Goal: Task Accomplishment & Management: Complete application form

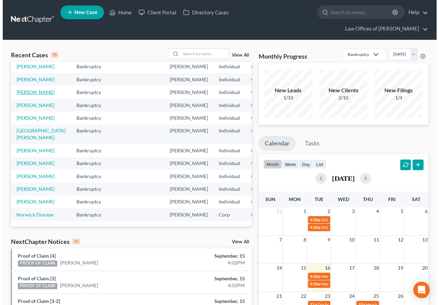
scroll to position [69, 0]
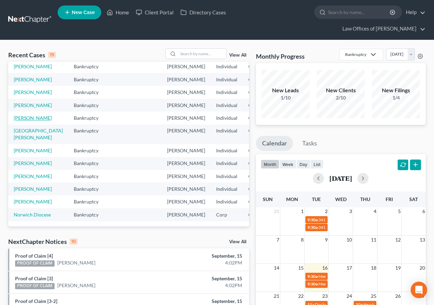
click at [15, 121] on link "[PERSON_NAME]" at bounding box center [33, 118] width 38 height 6
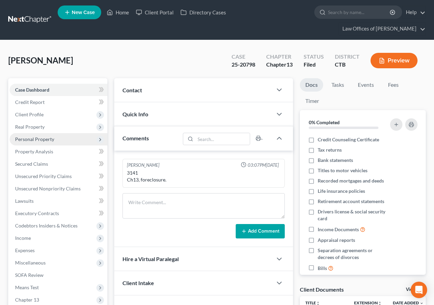
click at [30, 141] on span "Personal Property" at bounding box center [34, 139] width 39 height 6
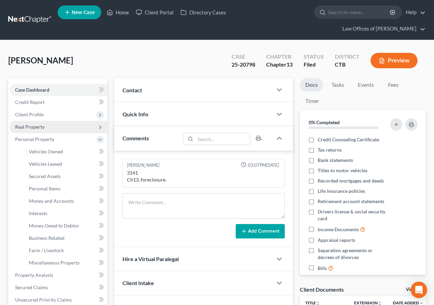
click at [33, 131] on span "Real Property" at bounding box center [59, 127] width 98 height 12
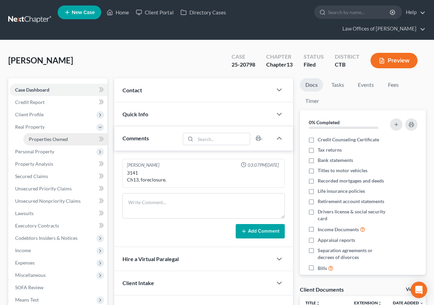
click at [46, 141] on span "Properties Owned" at bounding box center [48, 139] width 39 height 6
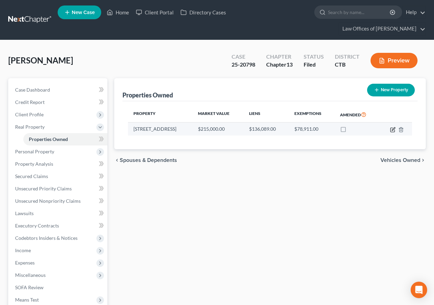
click at [393, 130] on icon "button" at bounding box center [392, 129] width 5 height 5
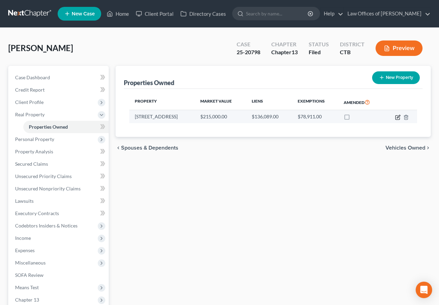
select select "6"
select select "5"
select select "0"
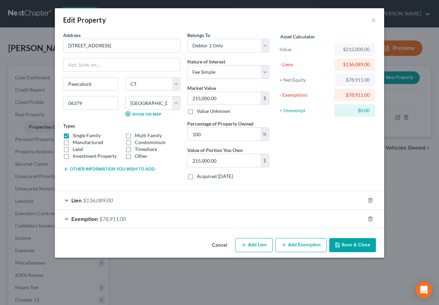
click at [66, 200] on div "Lien $136,089.00" at bounding box center [210, 200] width 310 height 18
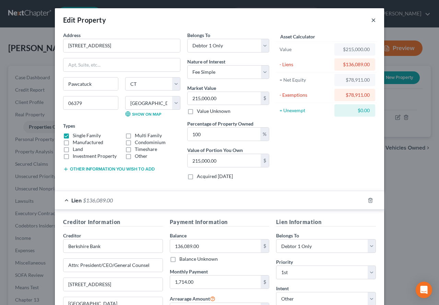
click at [371, 21] on button "×" at bounding box center [373, 20] width 5 height 8
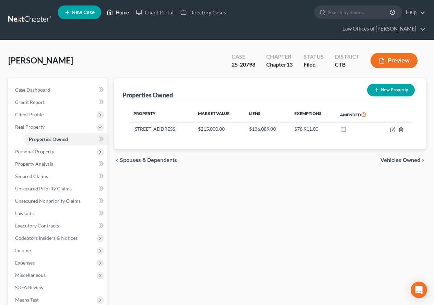
click at [126, 13] on link "Home" at bounding box center [117, 12] width 29 height 12
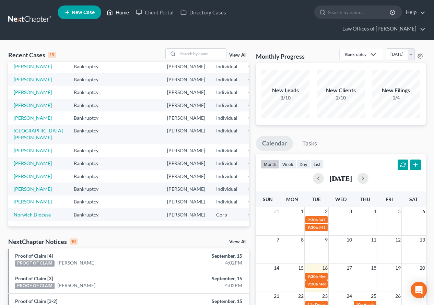
scroll to position [69, 0]
click at [23, 255] on link "Proof of Claim [4]" at bounding box center [34, 256] width 38 height 6
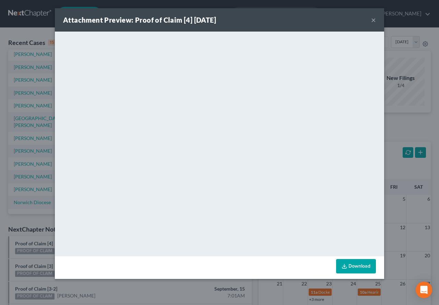
click at [373, 21] on button "×" at bounding box center [373, 20] width 5 height 8
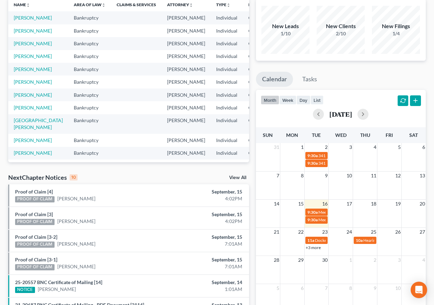
scroll to position [0, 0]
